Goal: Task Accomplishment & Management: Manage account settings

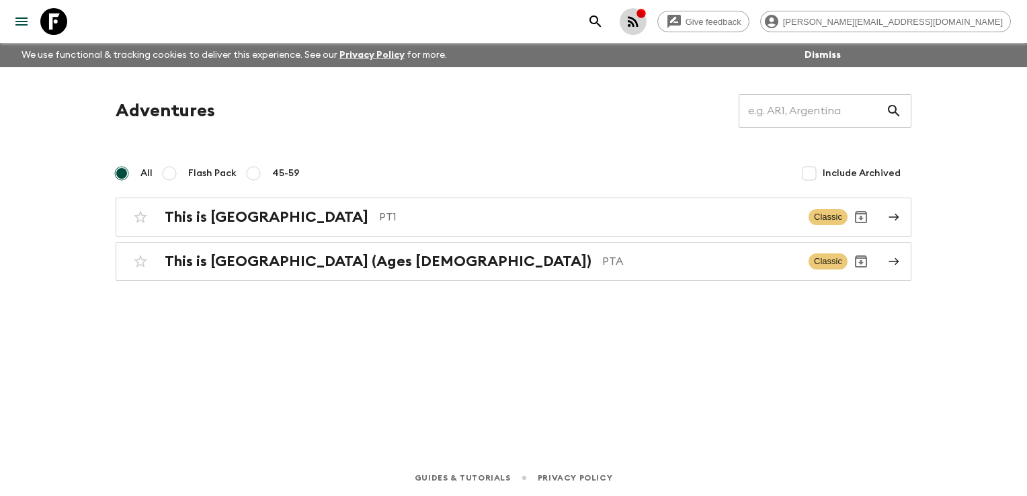
click at [647, 18] on icon "button" at bounding box center [641, 13] width 11 height 11
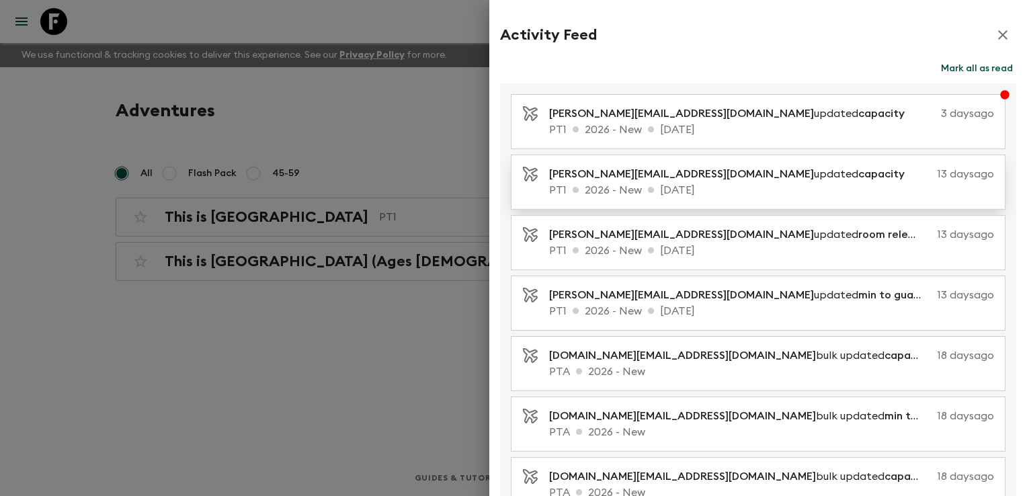
click at [766, 187] on p "PT1 2026 - New [DATE]" at bounding box center [771, 190] width 445 height 16
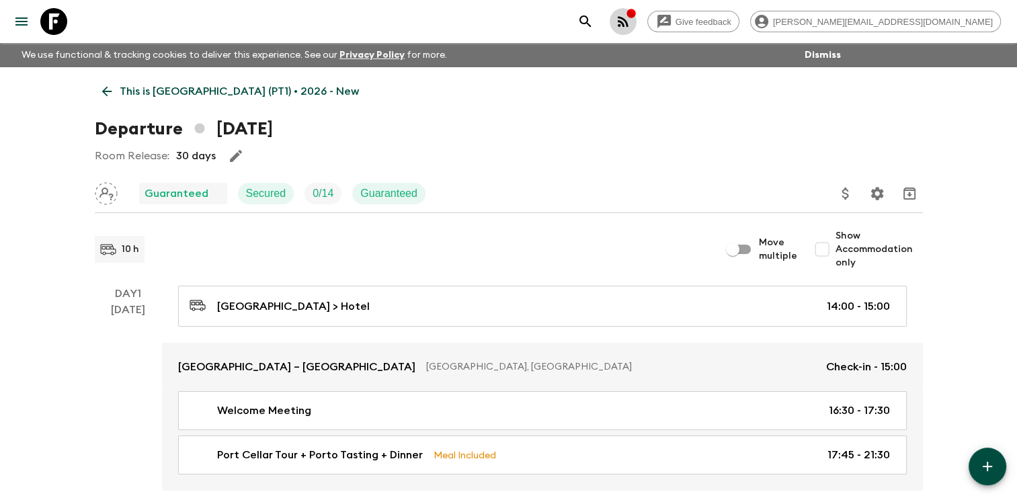
click at [629, 17] on icon "button" at bounding box center [623, 21] width 11 height 11
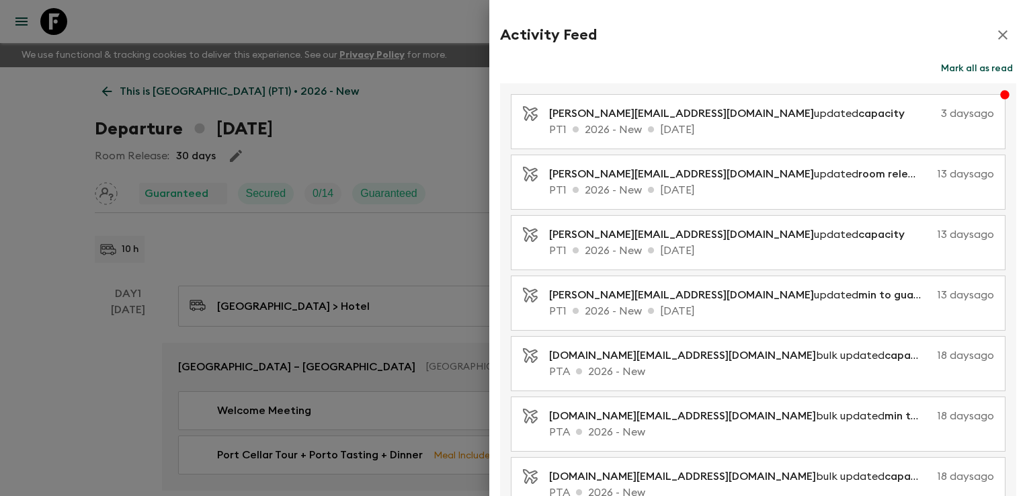
click at [957, 65] on button "Mark all as read" at bounding box center [977, 68] width 79 height 19
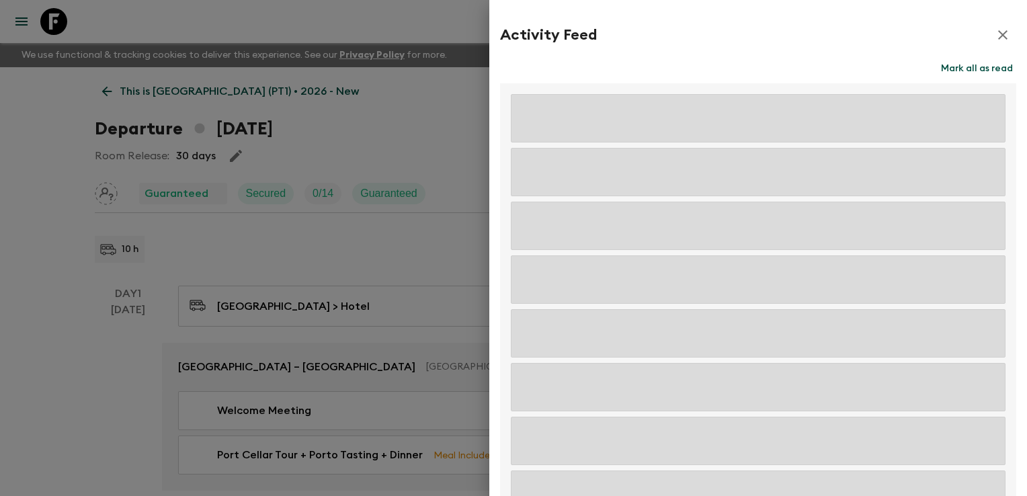
click at [418, 19] on div at bounding box center [513, 248] width 1027 height 496
